Goal: Transaction & Acquisition: Register for event/course

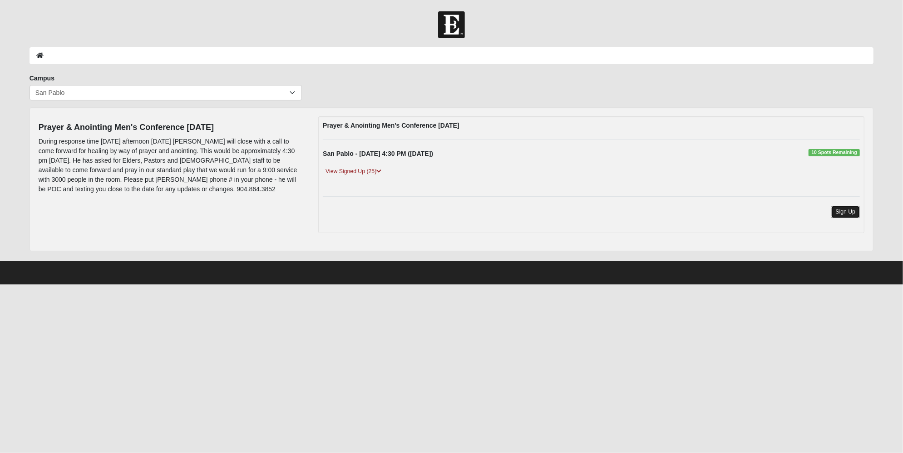
click at [837, 212] on link "Sign Up" at bounding box center [846, 212] width 29 height 12
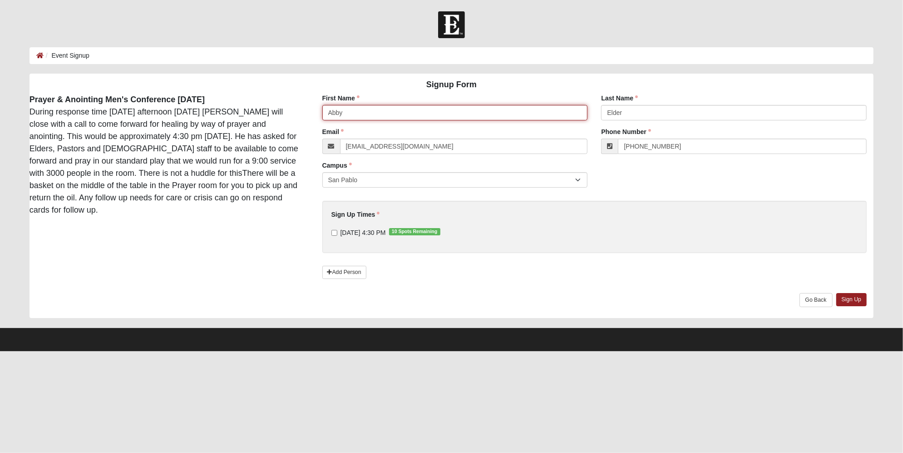
drag, startPoint x: 364, startPoint y: 113, endPoint x: 317, endPoint y: 109, distance: 46.9
click at [317, 110] on div "First Name [PERSON_NAME] First Name is required." at bounding box center [455, 111] width 279 height 34
type input "Joby"
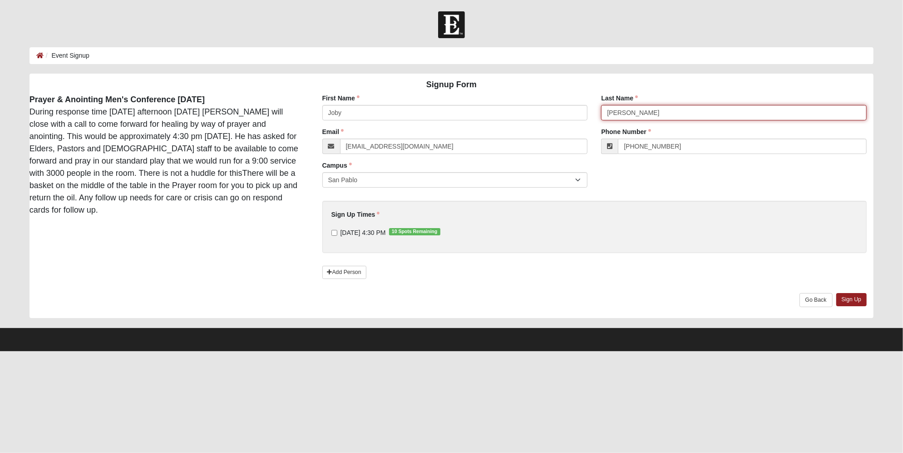
type input "[PERSON_NAME]"
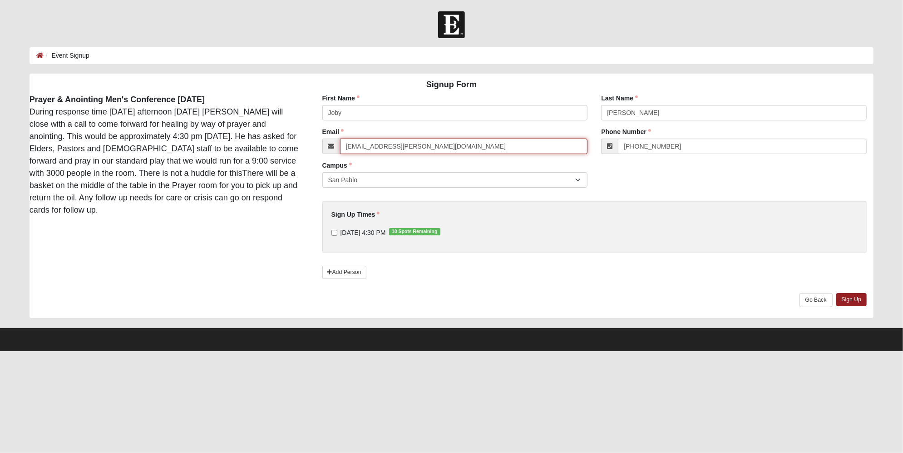
type input "[EMAIL_ADDRESS][PERSON_NAME][DOMAIN_NAME]"
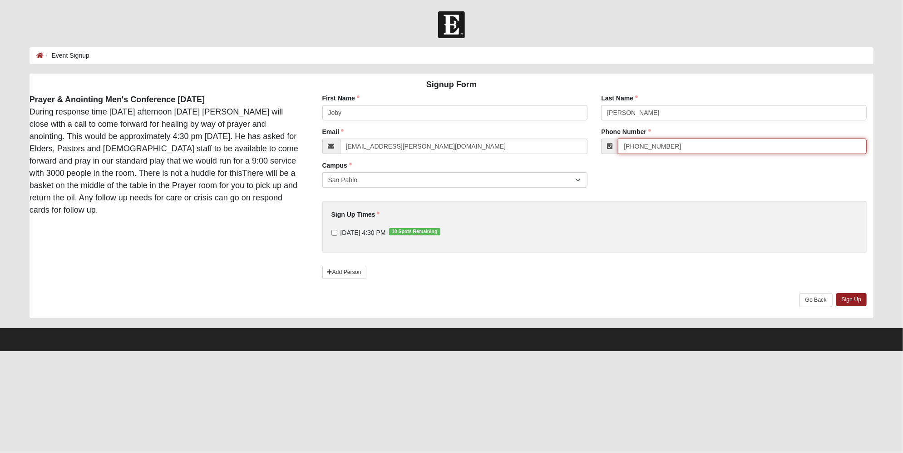
click at [669, 148] on input "[PHONE_NUMBER]" at bounding box center [742, 146] width 249 height 15
paste input "2-9269"
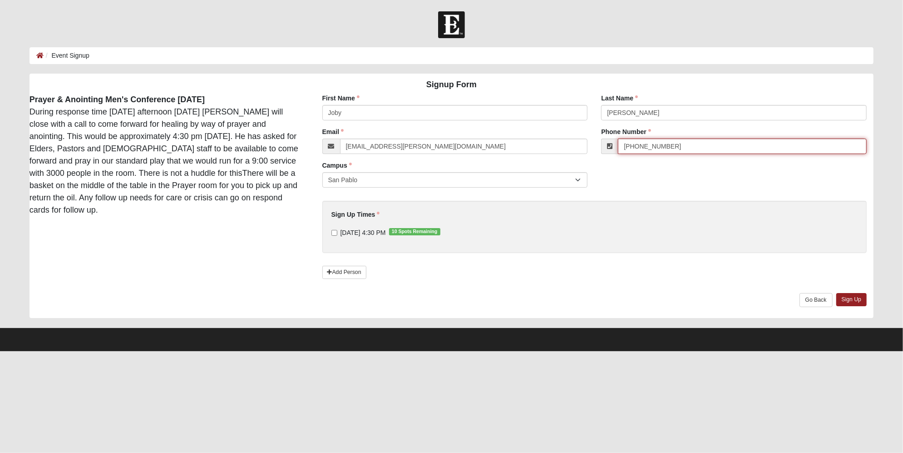
type input "[PHONE_NUMBER]"
click at [334, 232] on input "[DATE] 4:30 PM 10 Spots Remaining" at bounding box center [335, 233] width 6 height 6
checkbox input "true"
click at [853, 302] on link "Sign Up" at bounding box center [852, 299] width 31 height 13
